Goal: Task Accomplishment & Management: Manage account settings

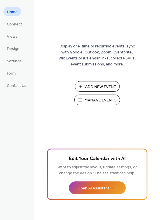
click at [87, 100] on span "Manage Events" at bounding box center [100, 100] width 32 height 6
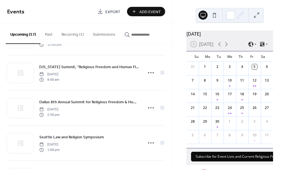
scroll to position [277, 0]
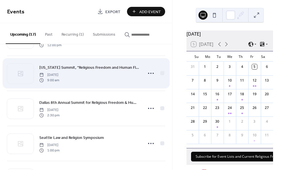
click at [119, 77] on div "Kansas Summit, “Religious Freedom and Human Flourishing” Thursday, October 23, …" at bounding box center [89, 73] width 100 height 18
click at [120, 70] on span "Kansas Summit, “Religious Freedom and Human Flourishing”" at bounding box center [89, 68] width 100 height 6
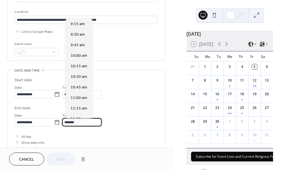
scroll to position [158, 0]
click at [68, 121] on input "*******" at bounding box center [82, 122] width 40 height 8
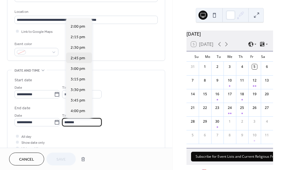
scroll to position [199, 0]
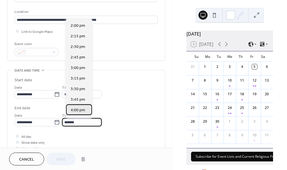
click at [82, 110] on span "4:00 pm" at bounding box center [78, 110] width 15 height 6
type input "*******"
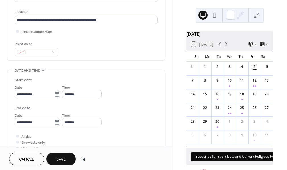
click at [74, 162] on button "Save" at bounding box center [60, 159] width 29 height 13
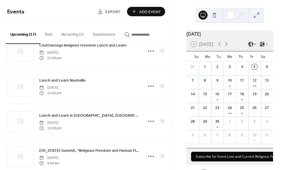
scroll to position [224, 0]
